Goal: Understand process/instructions: Learn about a topic

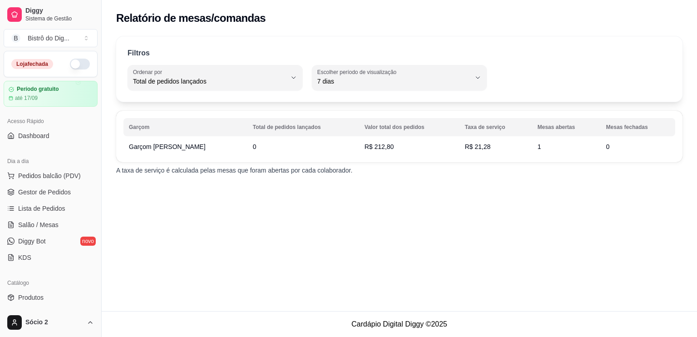
select select "TOTAL_OF_ORDERS"
select select "7"
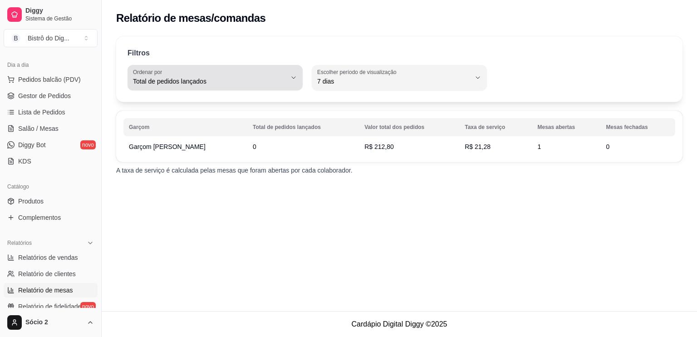
click at [230, 72] on div "Total de pedidos lançados" at bounding box center [209, 78] width 153 height 18
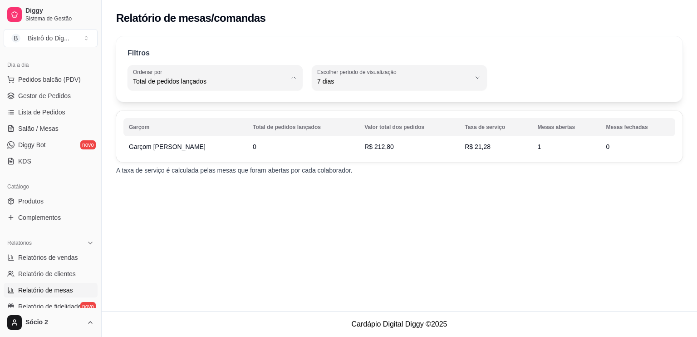
click at [225, 132] on span "Taxa de serviço" at bounding box center [211, 132] width 146 height 9
type input "SERVICE_FEE"
select select "SERVICE_FEE"
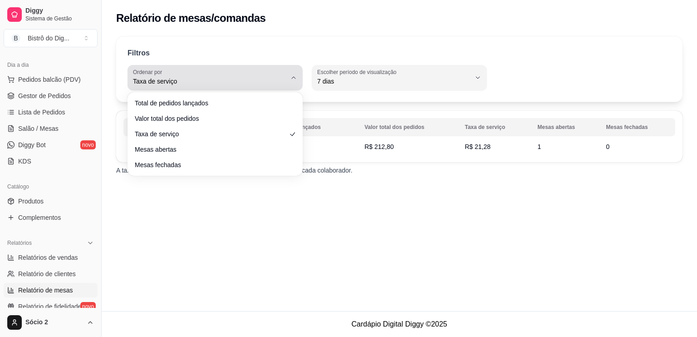
click at [213, 74] on div "Taxa de serviço" at bounding box center [209, 78] width 153 height 18
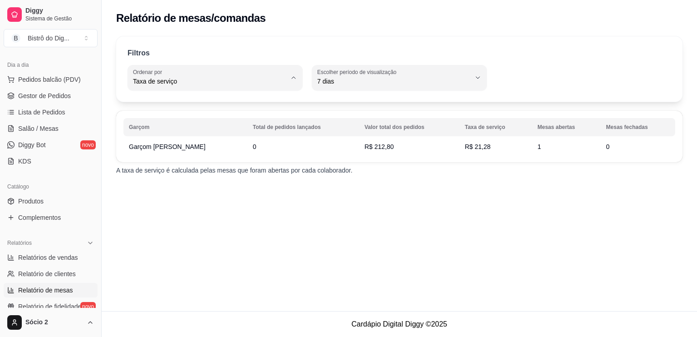
click at [181, 101] on span "Total de pedidos lançados" at bounding box center [211, 102] width 146 height 9
type input "TOTAL_OF_ORDERS"
select select "TOTAL_OF_ORDERS"
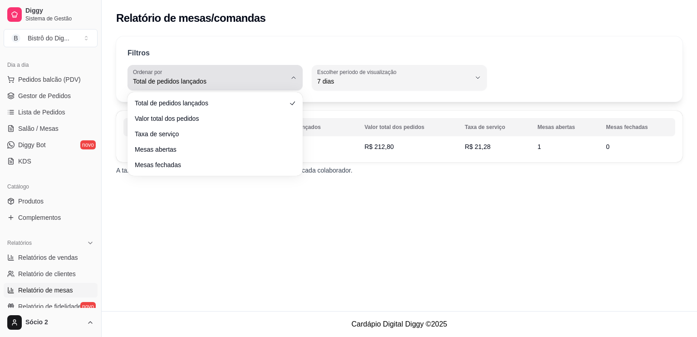
click at [188, 76] on div "Total de pedidos lançados" at bounding box center [209, 78] width 153 height 18
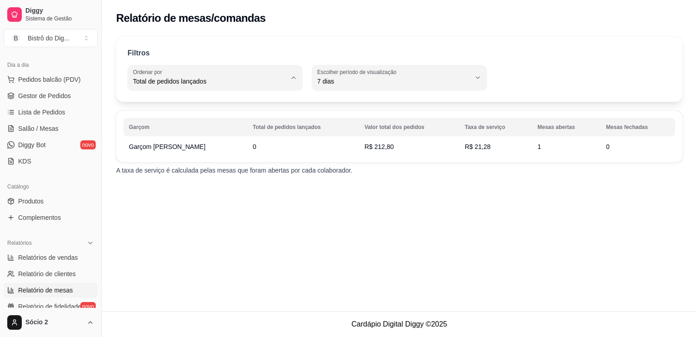
click at [207, 133] on span "Taxa de serviço" at bounding box center [211, 132] width 146 height 9
type input "SERVICE_FEE"
select select "SERVICE_FEE"
click at [176, 169] on p "A taxa de serviço é calculada pelas mesas que foram abertas por cada colaborado…" at bounding box center [399, 170] width 567 height 9
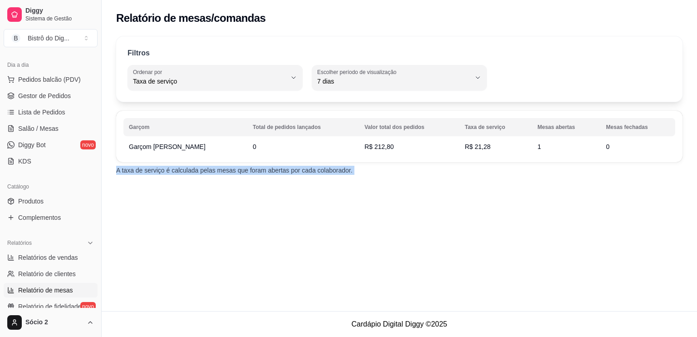
click at [176, 169] on p "A taxa de serviço é calculada pelas mesas que foram abertas por cada colaborado…" at bounding box center [399, 170] width 567 height 9
click at [255, 186] on div "Relatório de mesas/comandas Filtros SERVICE_FEE Ordenar por Total de pedidos la…" at bounding box center [400, 155] width 596 height 311
